Goal: Task Accomplishment & Management: Use online tool/utility

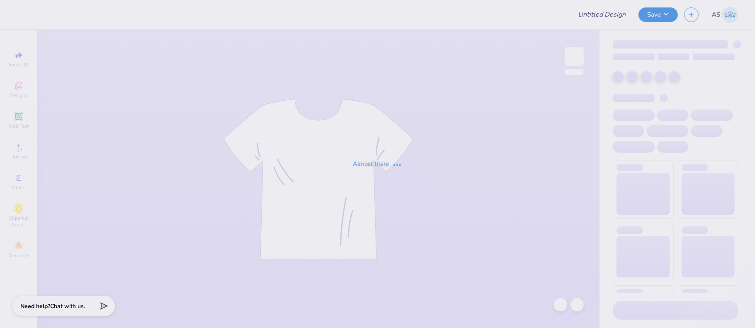
type input "option 1"
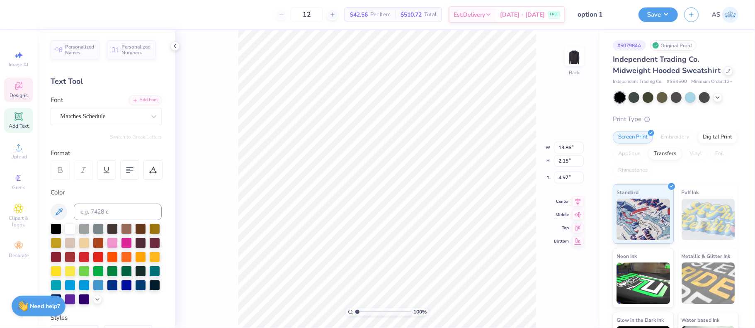
type input "5.03"
type input "2.10"
drag, startPoint x: 576, startPoint y: 148, endPoint x: 558, endPoint y: 149, distance: 17.5
click at [558, 149] on input "13.86" at bounding box center [569, 148] width 30 height 12
type input "12.50"
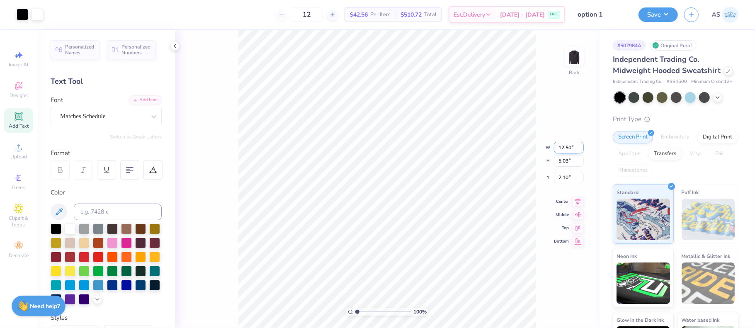
type input "12.50"
type input "4.54"
drag, startPoint x: 573, startPoint y: 169, endPoint x: 555, endPoint y: 168, distance: 18.2
click at [555, 168] on input "2.34" at bounding box center [569, 171] width 30 height 12
type input "3.00"
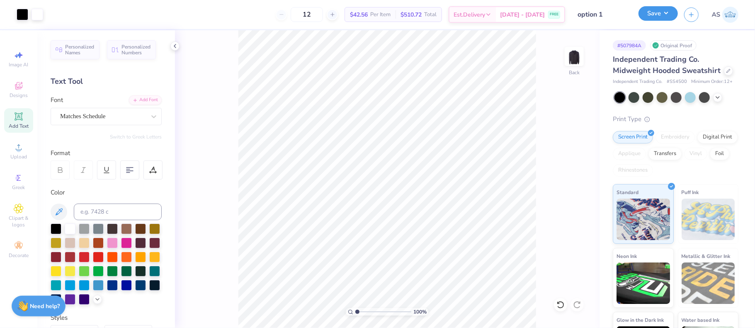
click at [667, 16] on button "Save" at bounding box center [657, 13] width 39 height 15
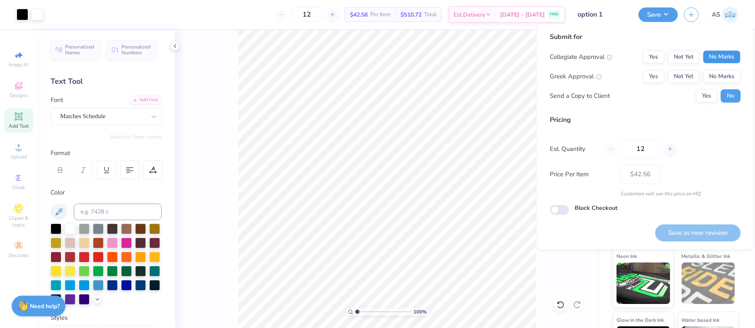
click at [729, 56] on button "No Marks" at bounding box center [721, 56] width 38 height 13
click at [725, 75] on button "No Marks" at bounding box center [721, 76] width 38 height 13
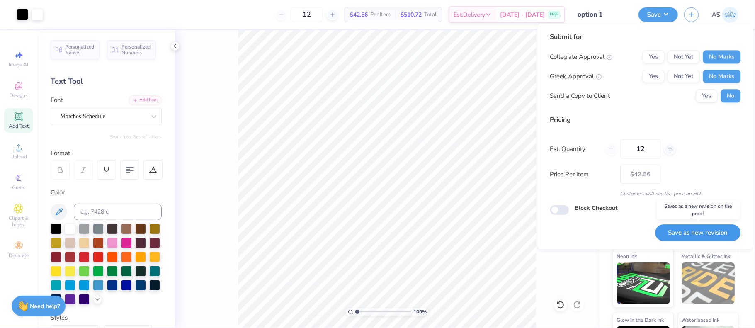
click at [690, 229] on button "Save as new revision" at bounding box center [697, 232] width 85 height 17
type input "$42.56"
